Goal: Task Accomplishment & Management: Complete application form

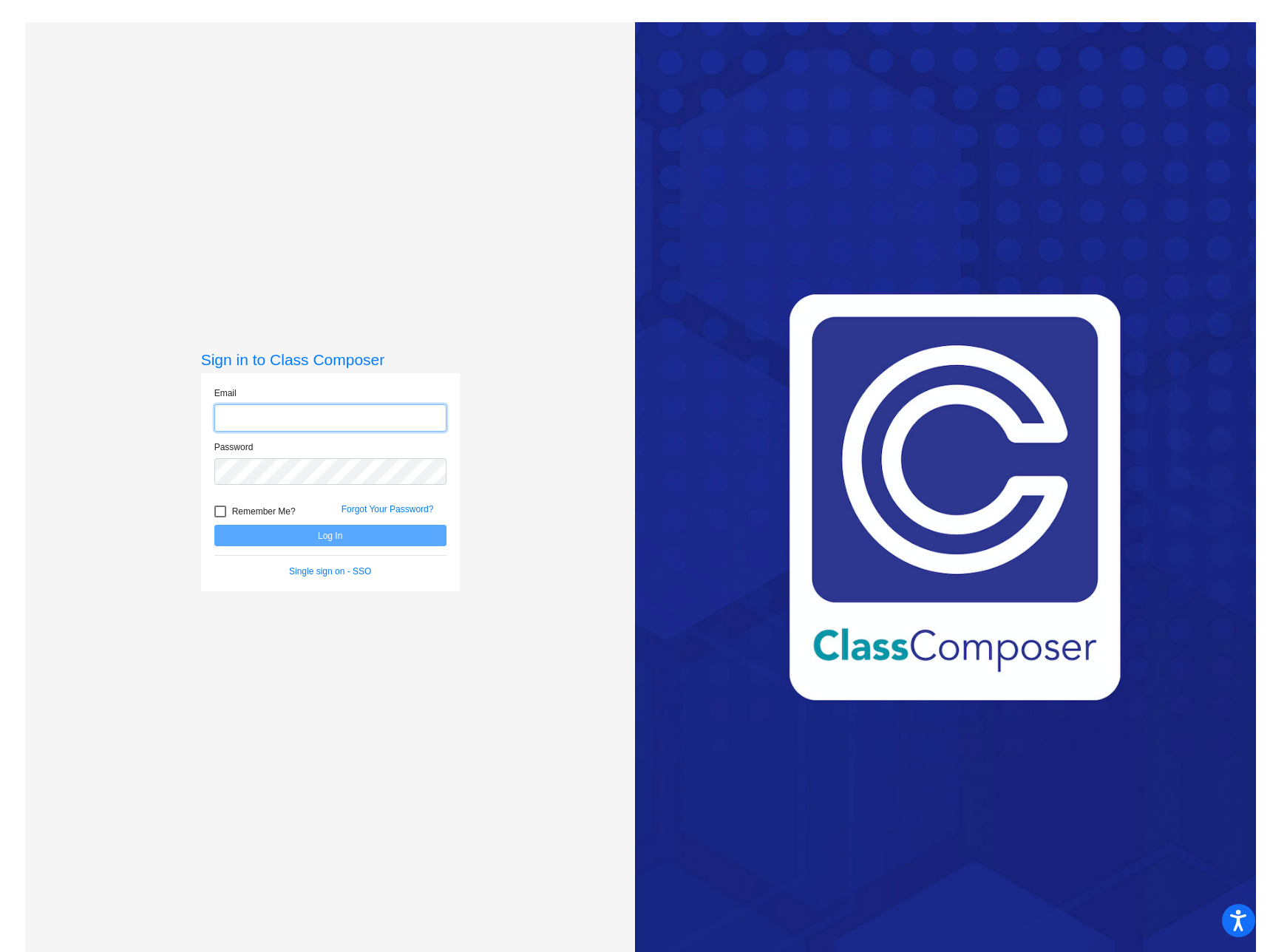
type input "adutcher@grantspass.k12.or.us"
click at [350, 541] on button "Log In" at bounding box center [330, 535] width 232 height 22
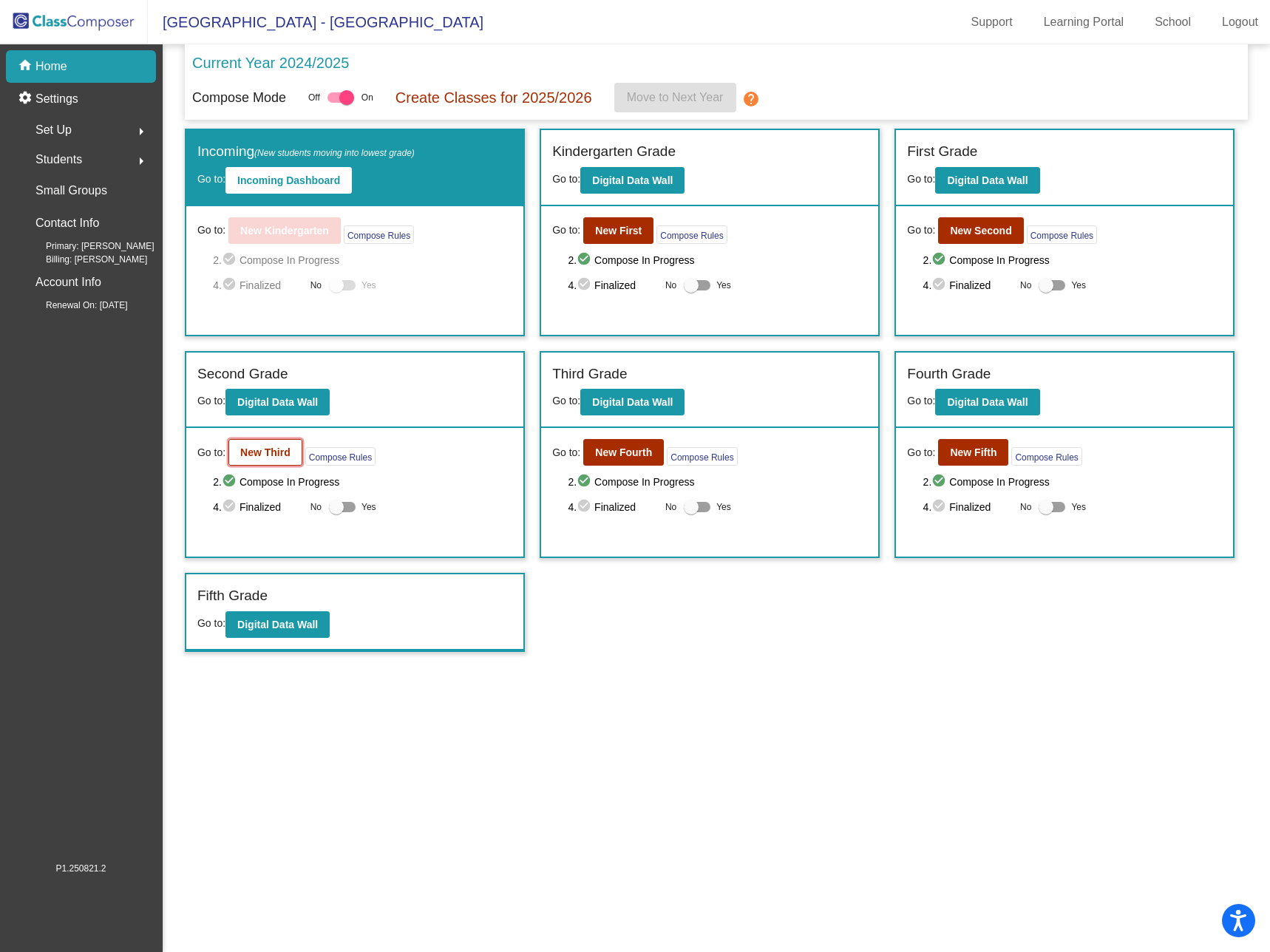
click at [268, 452] on b "New Third" at bounding box center [265, 452] width 50 height 12
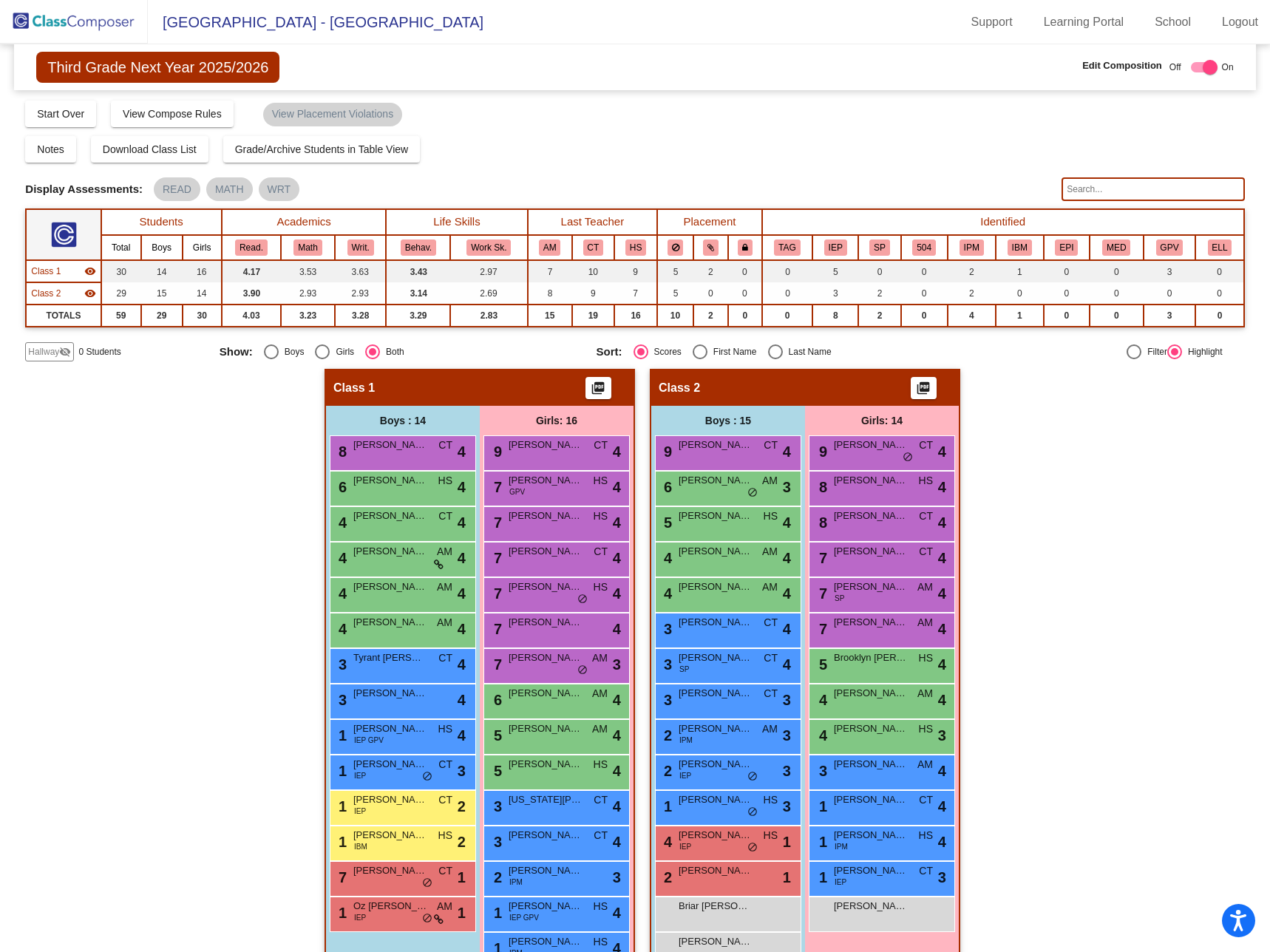
click at [44, 352] on span "Hallway" at bounding box center [44, 352] width 31 height 13
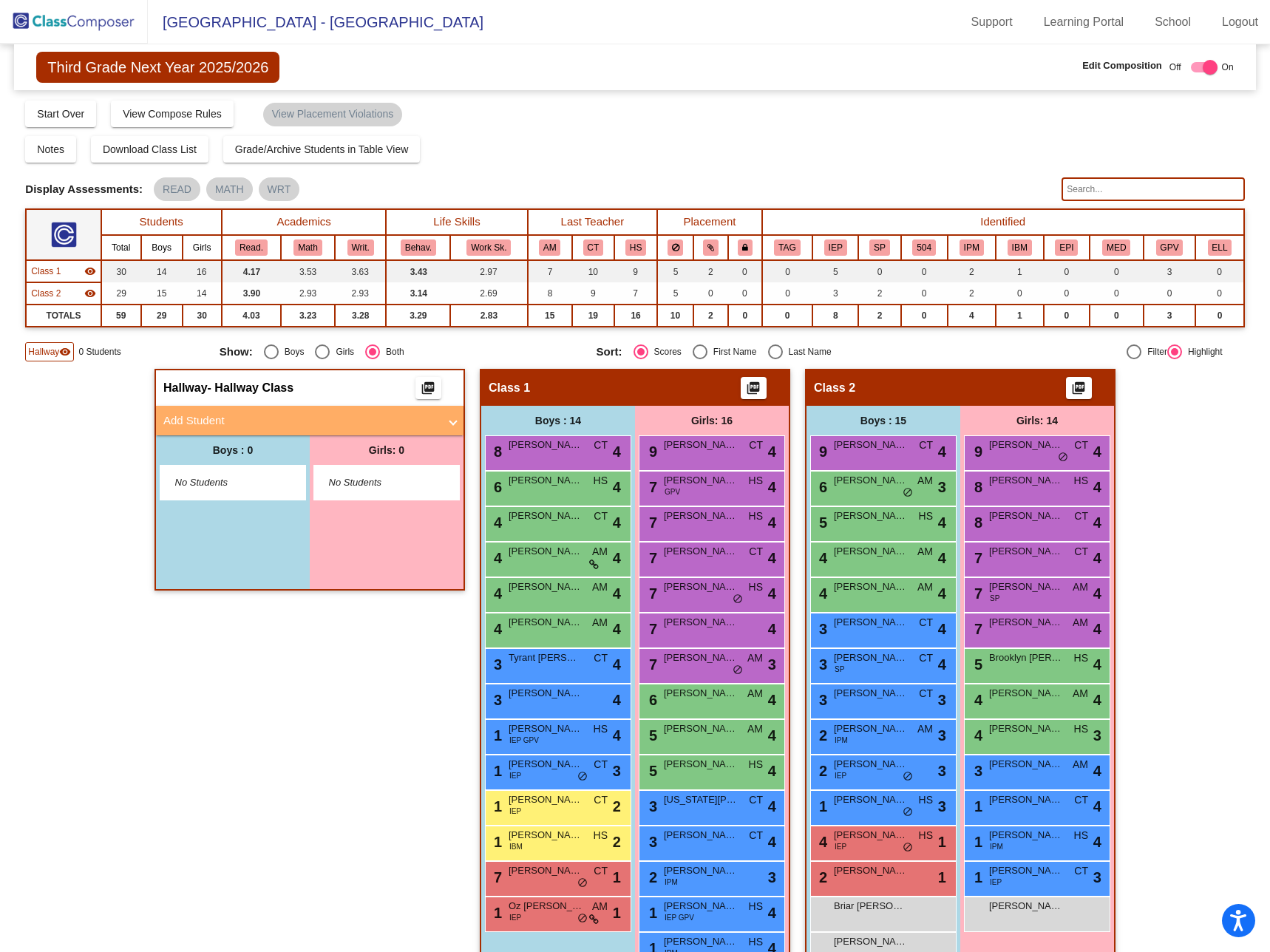
click at [265, 414] on mat-panel-title "Add Student" at bounding box center [300, 420] width 275 height 17
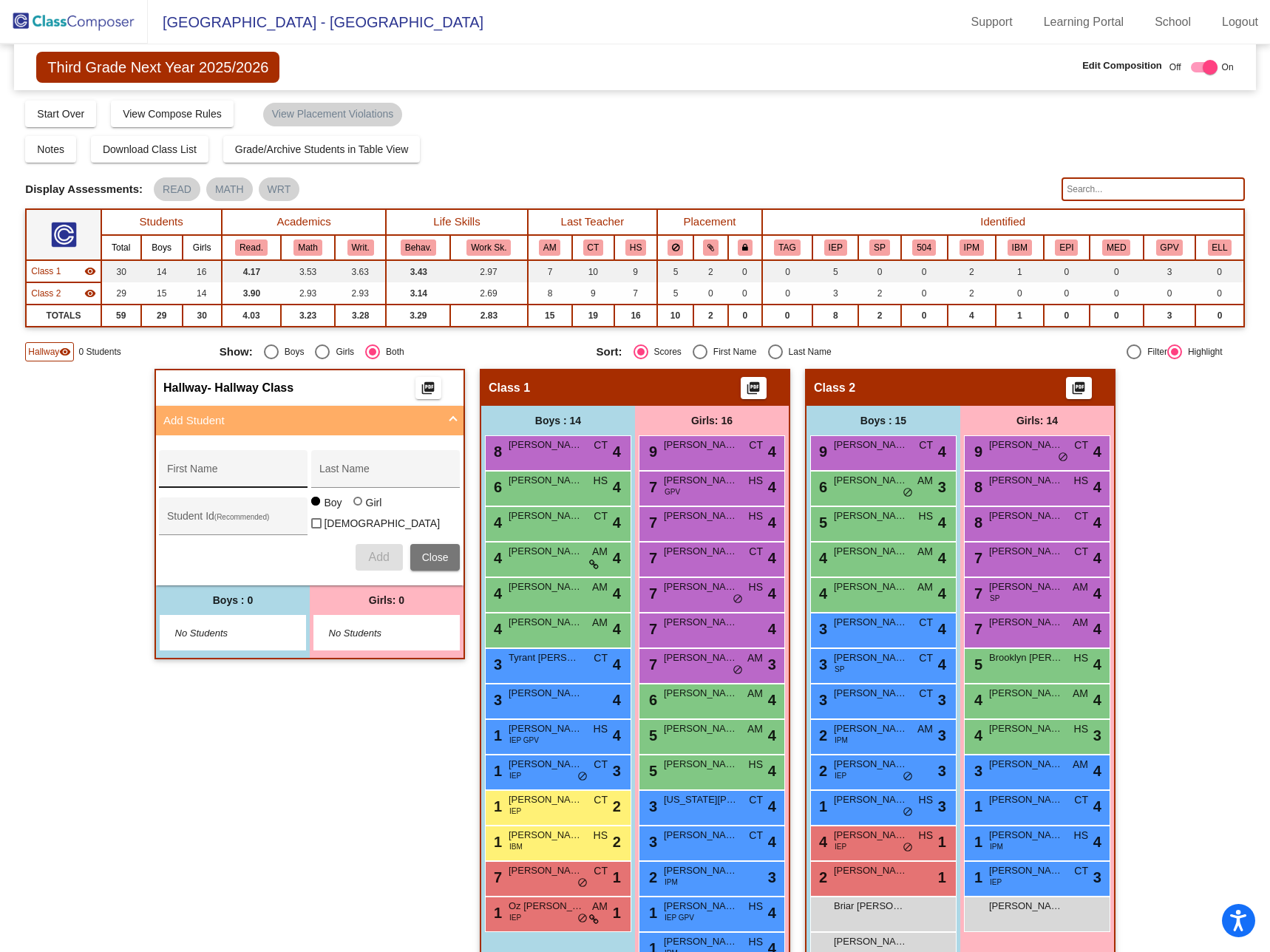
click at [197, 467] on div "First Name" at bounding box center [233, 473] width 133 height 30
type input "Braxton"
type input "Augustadt"
click at [182, 520] on input "Student Id (Recommended)" at bounding box center [233, 522] width 133 height 12
type input "418006"
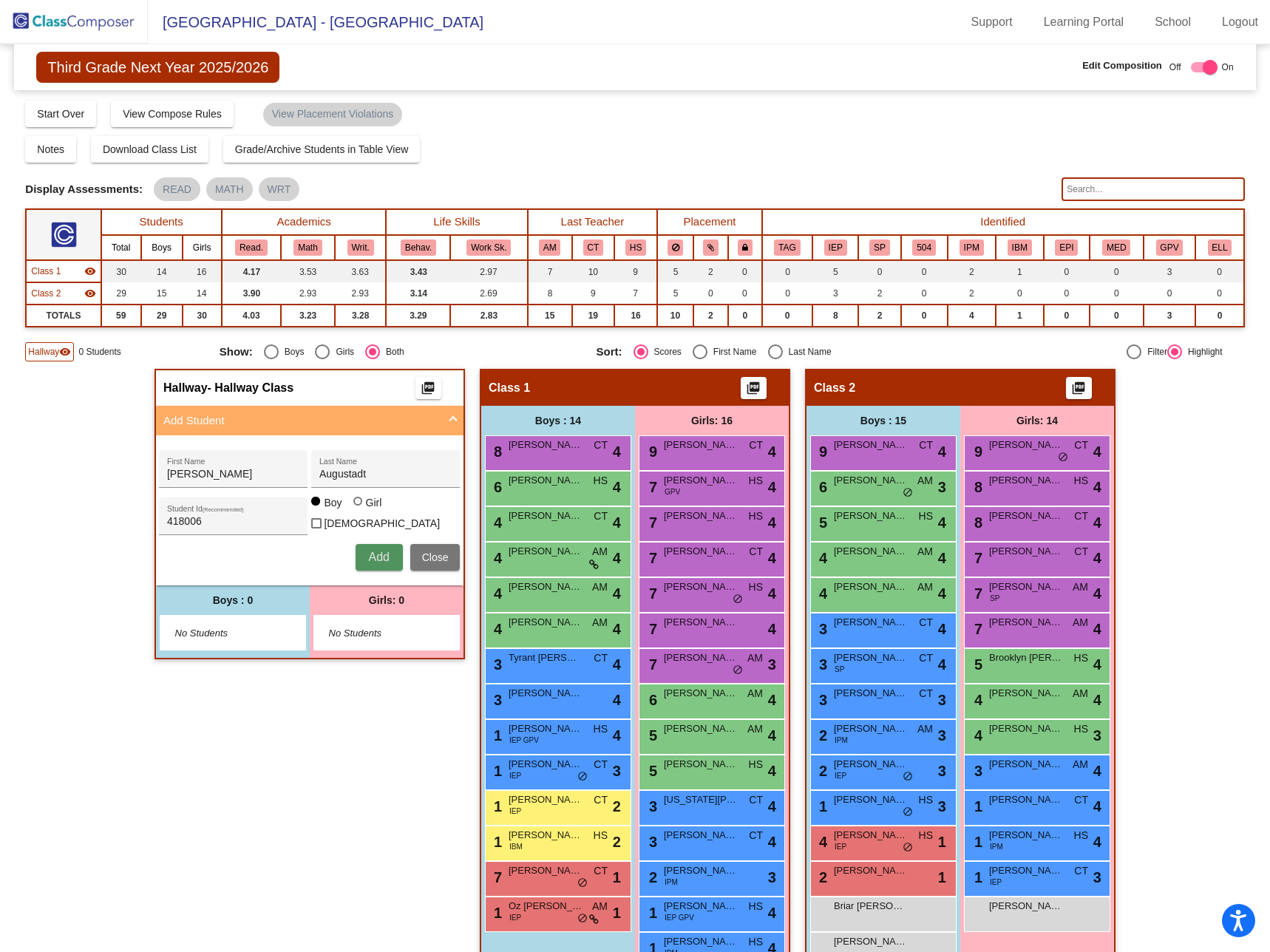
click at [377, 555] on span "Add" at bounding box center [379, 557] width 21 height 13
click at [80, 21] on img at bounding box center [73, 22] width 148 height 44
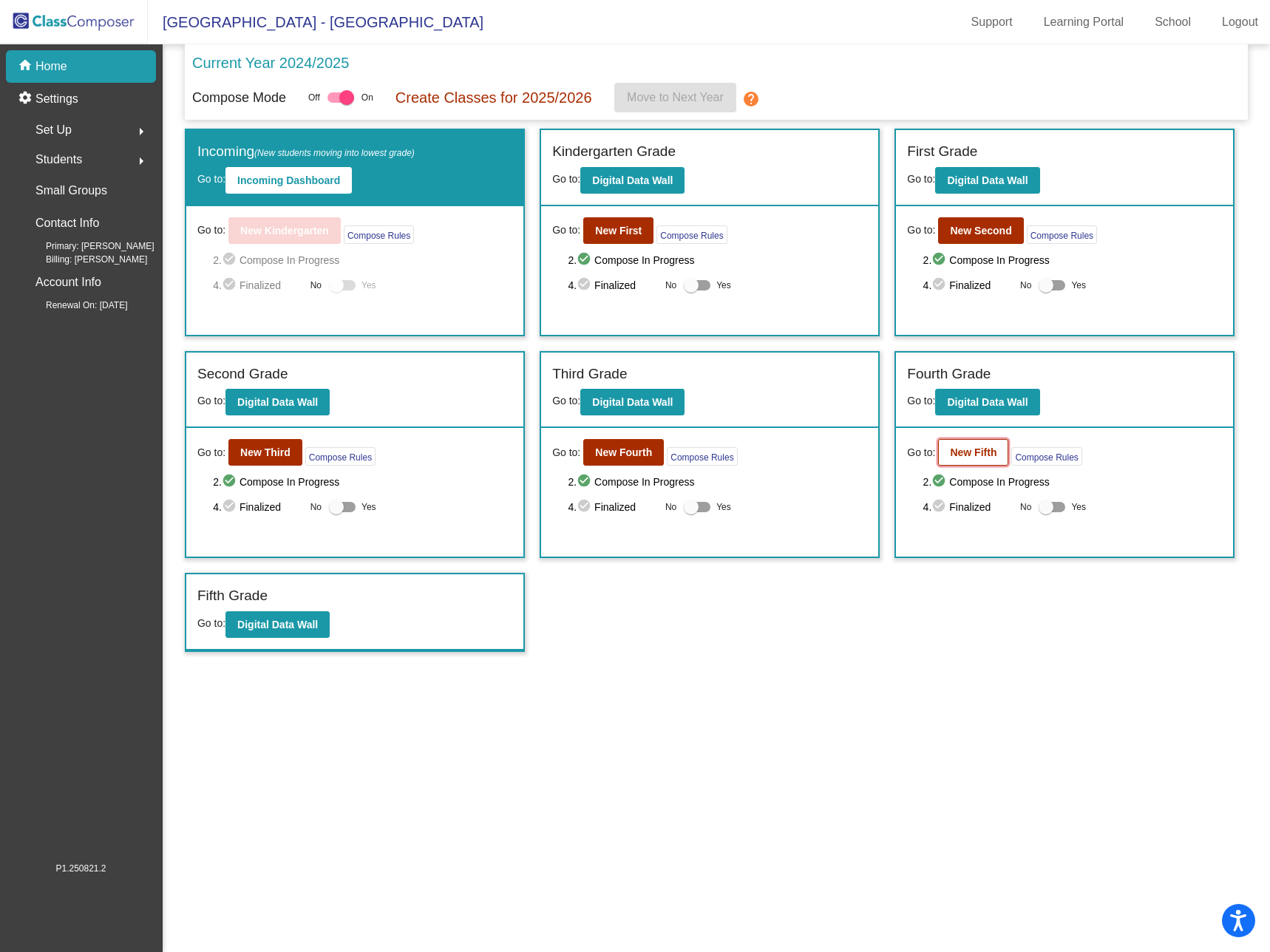
click at [982, 449] on b "New Fifth" at bounding box center [973, 452] width 47 height 12
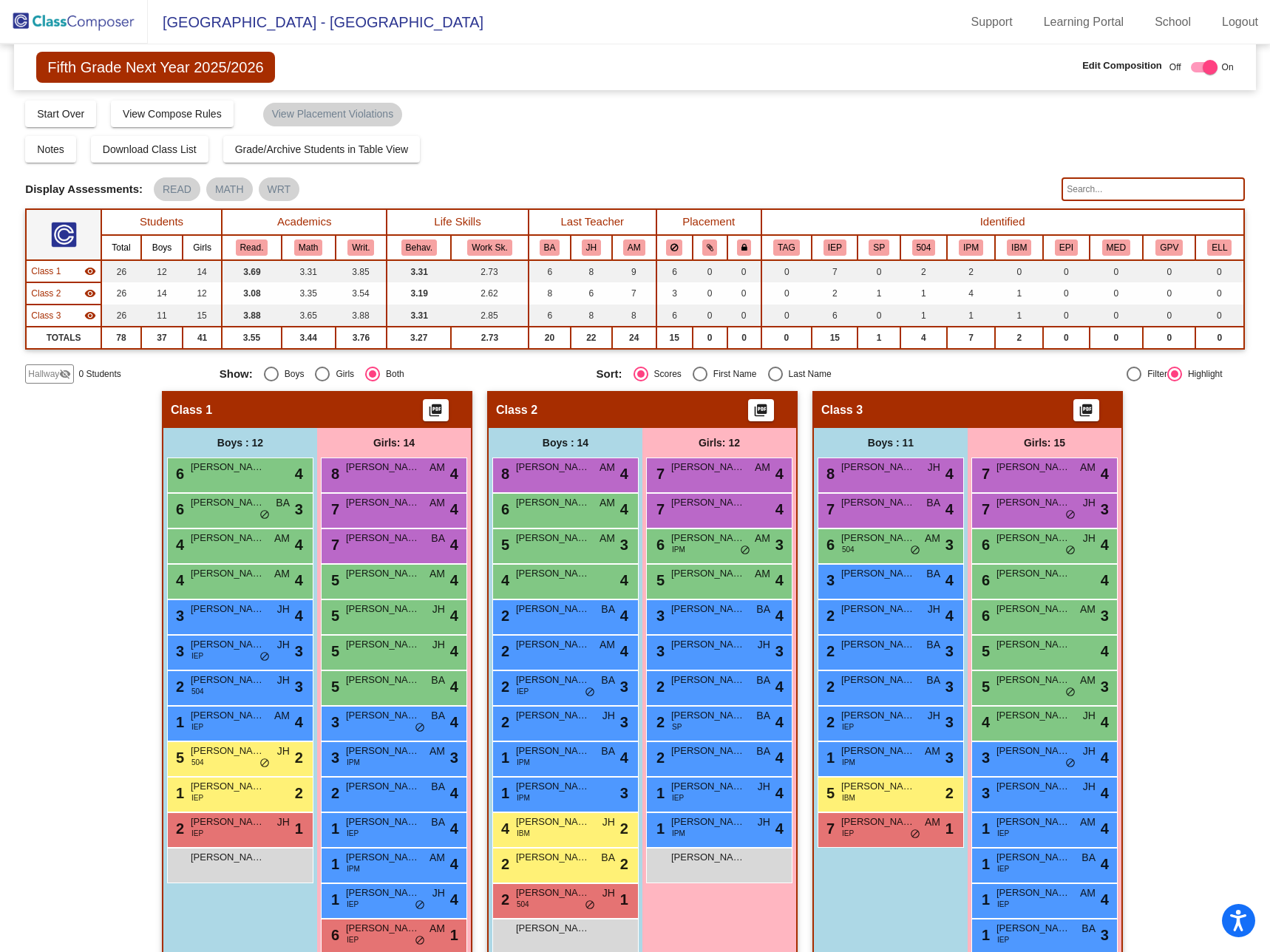
click at [56, 374] on span "Hallway" at bounding box center [44, 374] width 31 height 13
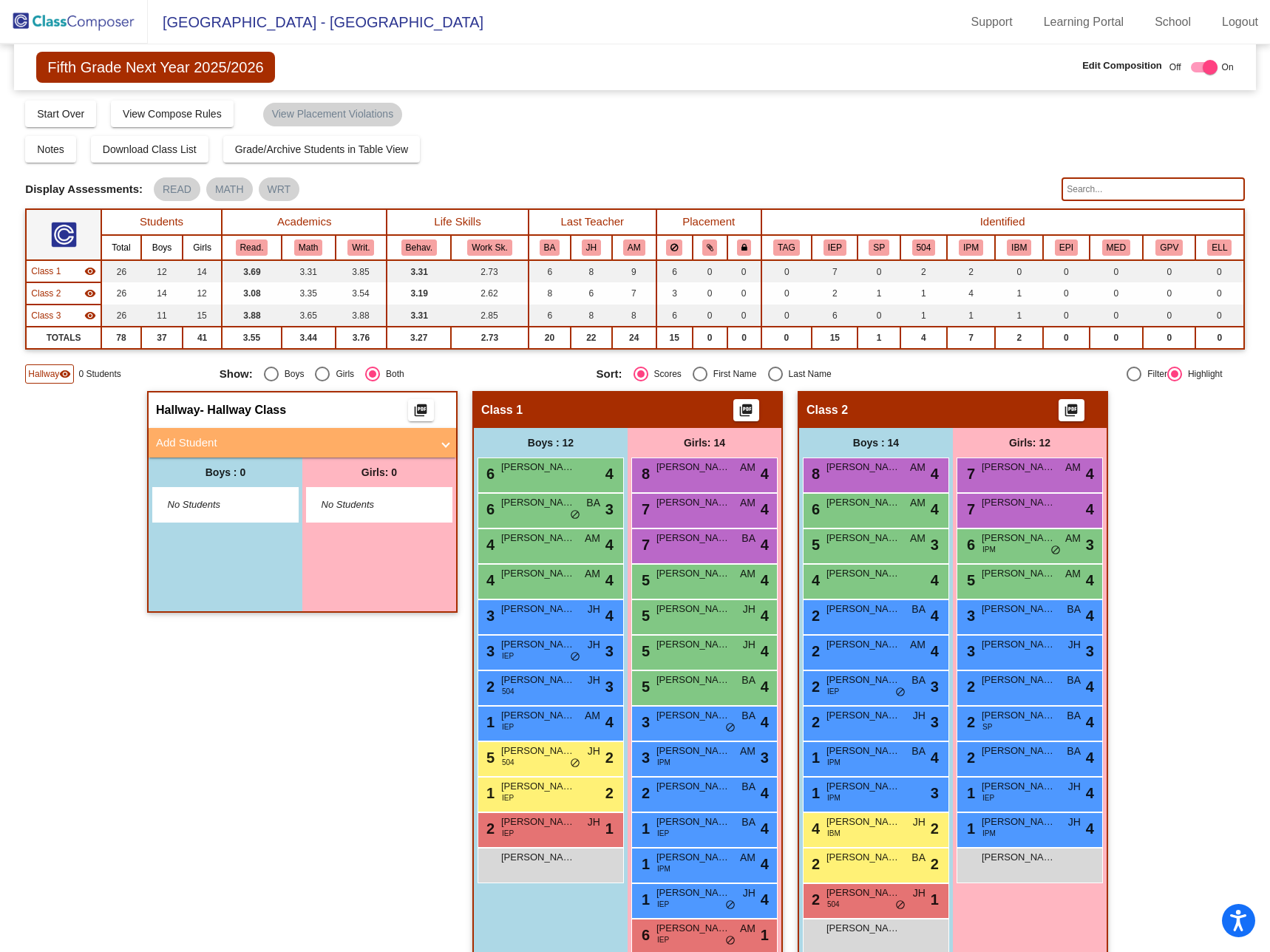
click at [305, 443] on mat-panel-title "Add Student" at bounding box center [293, 443] width 275 height 17
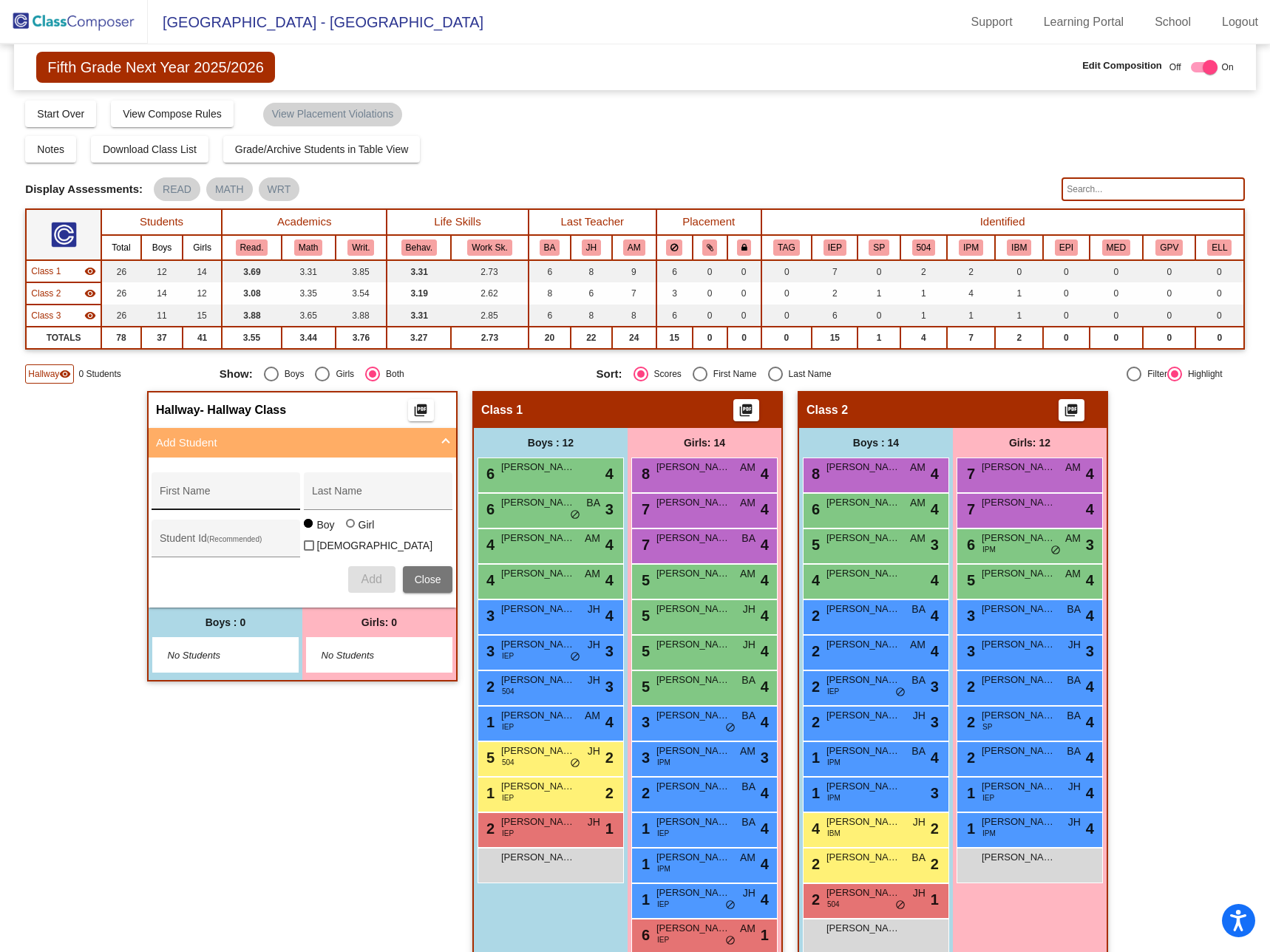
click at [235, 480] on div "First Name" at bounding box center [225, 495] width 133 height 30
type input "Raelynn"
type input "Augustadt"
click at [216, 533] on div "Student Id (Recommended)" at bounding box center [225, 542] width 133 height 30
type input "418005"
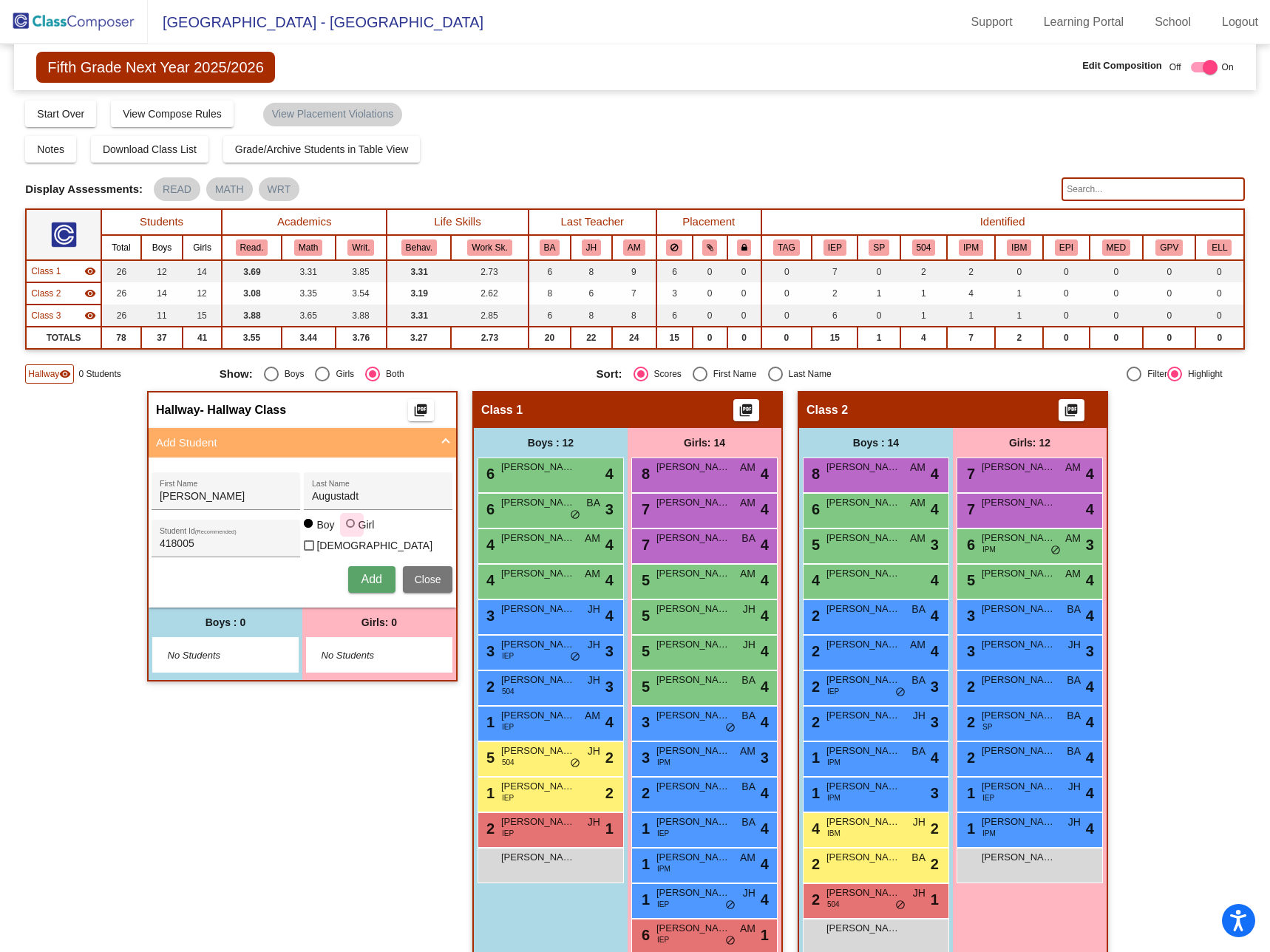
drag, startPoint x: 345, startPoint y: 532, endPoint x: 377, endPoint y: 538, distance: 32.6
click at [346, 528] on div at bounding box center [351, 523] width 9 height 9
click at [351, 532] on input "Girl" at bounding box center [351, 531] width 1 height 1
radio input "true"
click at [366, 577] on span "Add" at bounding box center [371, 579] width 21 height 13
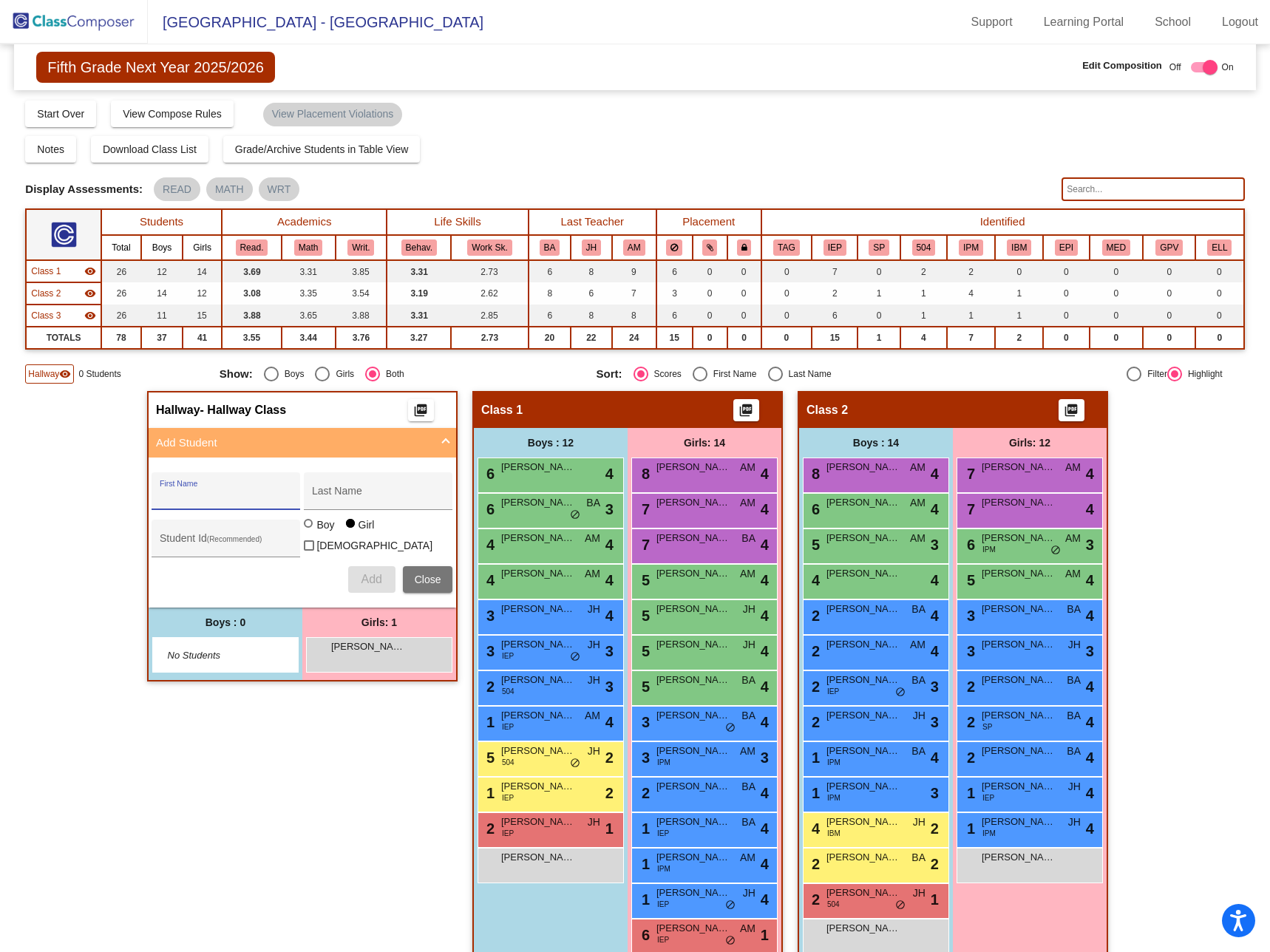
click at [326, 766] on div "Hallway - Hallway Class picture_as_pdf Add Student First Name Last Name Student…" at bounding box center [302, 685] width 311 height 587
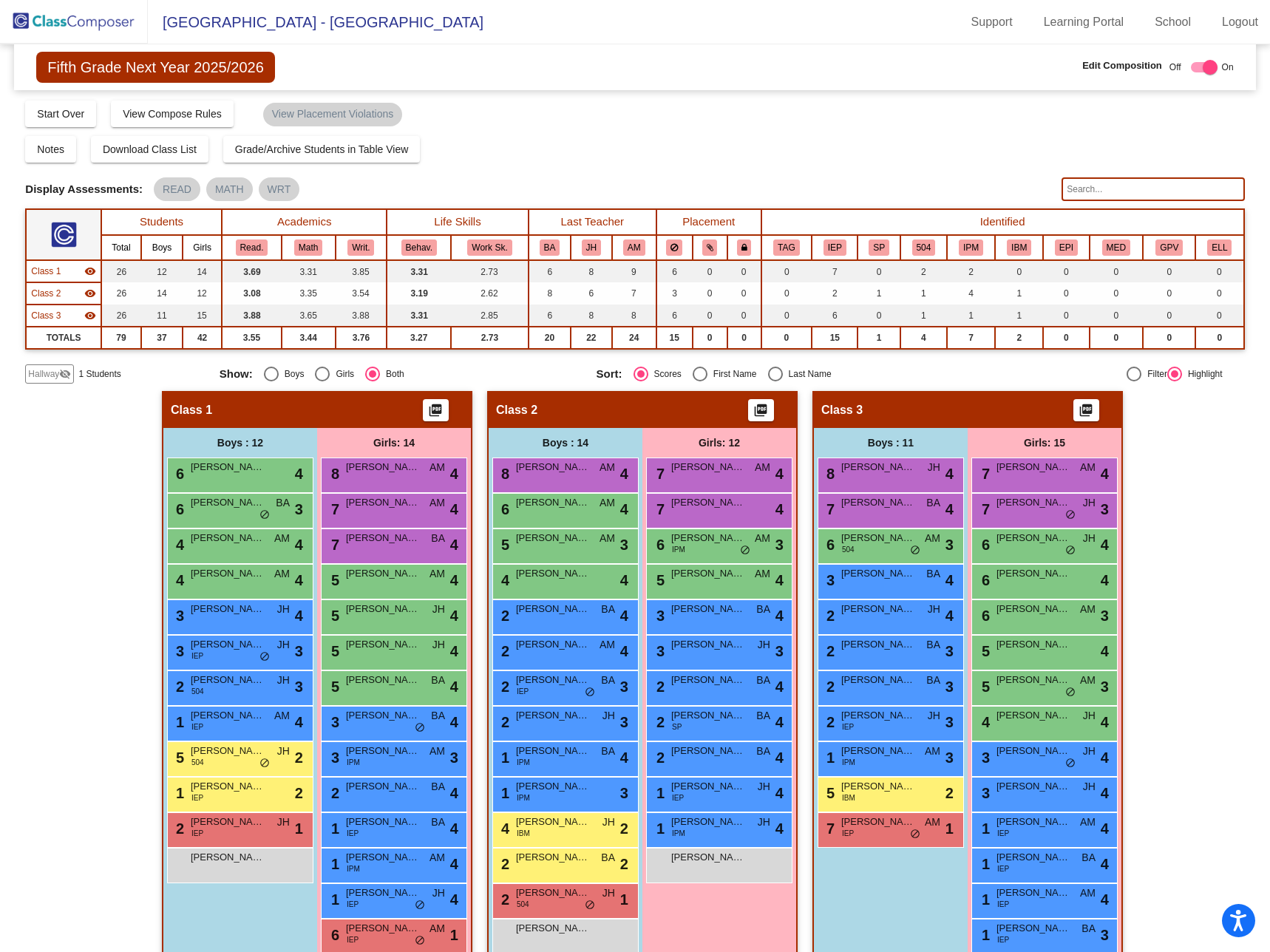
click at [70, 19] on img at bounding box center [73, 22] width 148 height 44
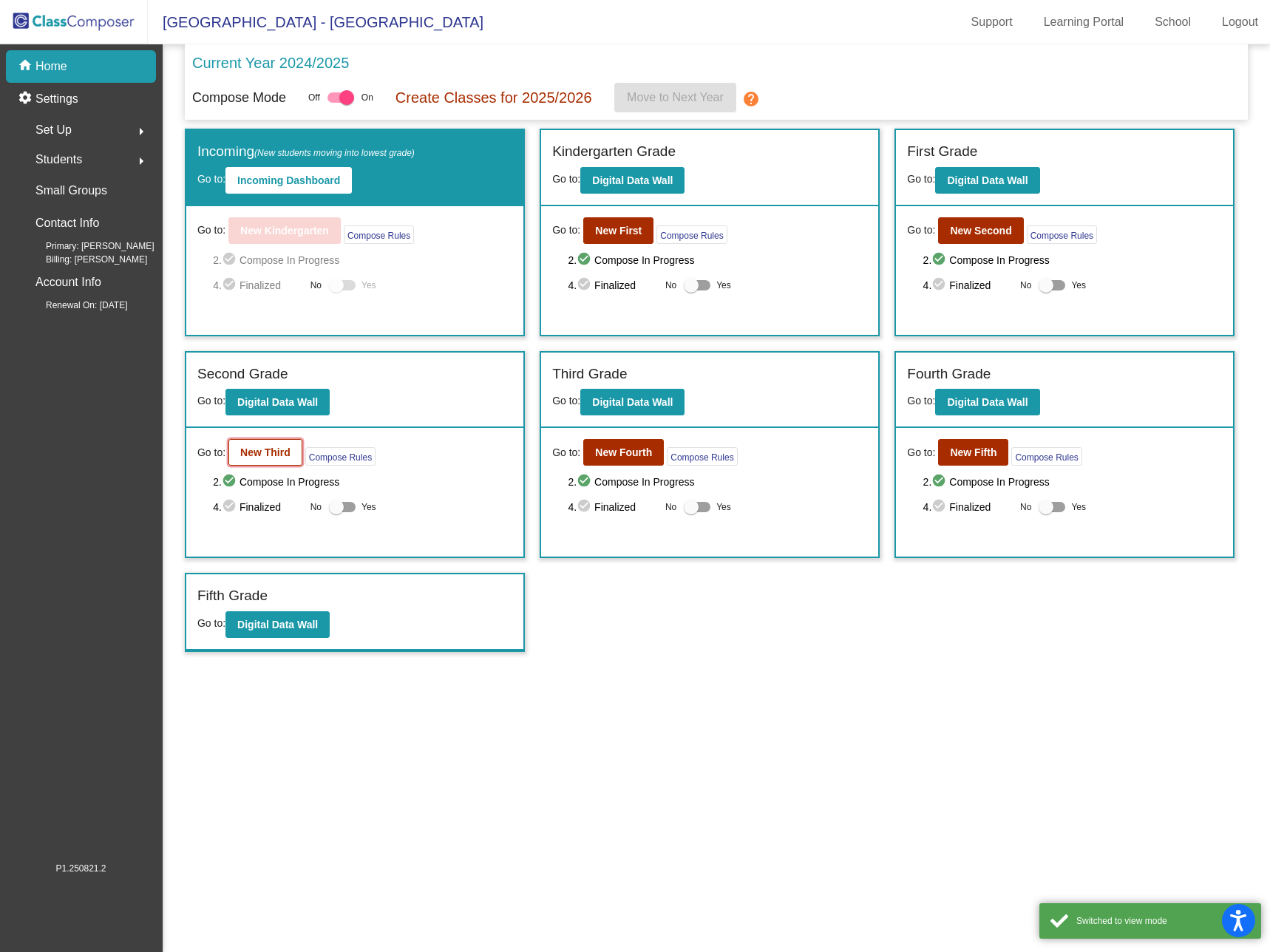
click at [271, 448] on b "New Third" at bounding box center [265, 452] width 50 height 12
